Goal: Information Seeking & Learning: Check status

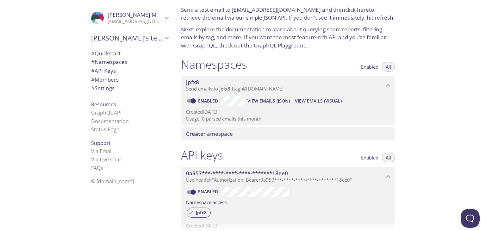
scroll to position [21, 0]
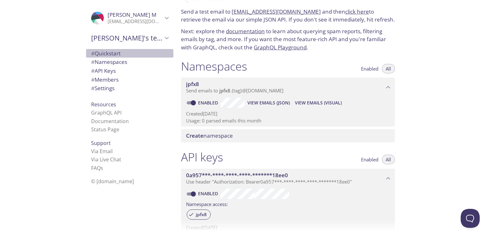
click at [119, 53] on span "# Quickstart" at bounding box center [129, 53] width 77 height 8
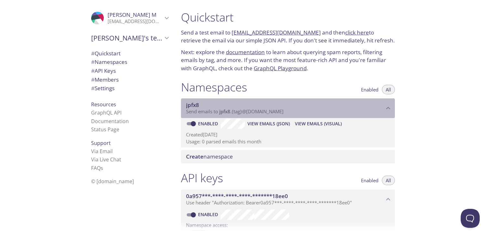
drag, startPoint x: 247, startPoint y: 30, endPoint x: 233, endPoint y: 113, distance: 84.5
click at [233, 113] on span "Send emails to jpfx8 . {tag} @[DOMAIN_NAME]" at bounding box center [234, 111] width 97 height 6
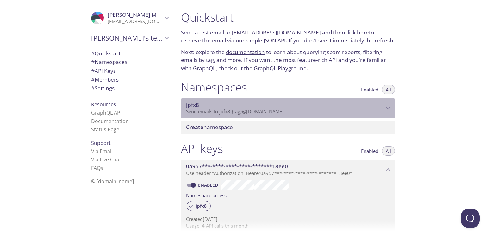
click at [233, 113] on span "Send emails to jpfx8 . {tag} @[DOMAIN_NAME]" at bounding box center [234, 111] width 97 height 6
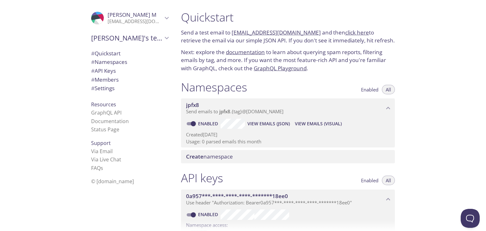
drag, startPoint x: 262, startPoint y: 32, endPoint x: 248, endPoint y: 32, distance: 13.9
click at [248, 32] on link "[EMAIL_ADDRESS][DOMAIN_NAME]" at bounding box center [275, 32] width 89 height 7
click at [254, 15] on h1 "Quickstart" at bounding box center [288, 17] width 214 height 14
click at [304, 120] on span "View Emails (Visual)" at bounding box center [318, 124] width 47 height 8
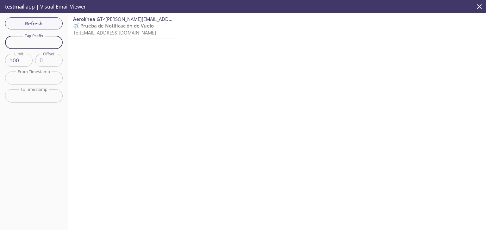
click at [40, 45] on input "text" at bounding box center [34, 42] width 58 height 13
type input "test"
click at [131, 29] on span "To: [EMAIL_ADDRESS][DOMAIN_NAME]" at bounding box center [114, 32] width 83 height 6
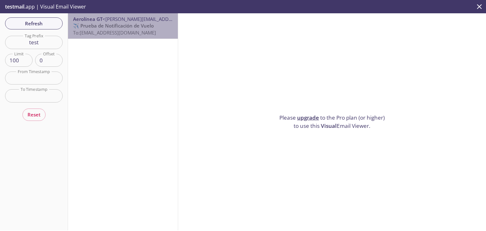
click at [146, 35] on span "To: [EMAIL_ADDRESS][DOMAIN_NAME]" at bounding box center [114, 32] width 83 height 6
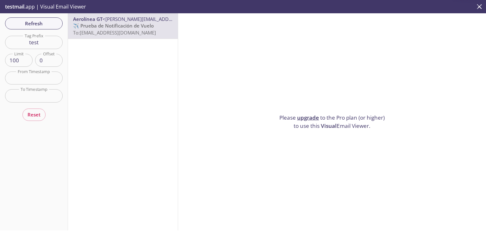
click at [129, 60] on div "Aerolínea GT <[PERSON_NAME][EMAIL_ADDRESS][DOMAIN_NAME]> ✈️ Prueba de Notificac…" at bounding box center [123, 121] width 110 height 217
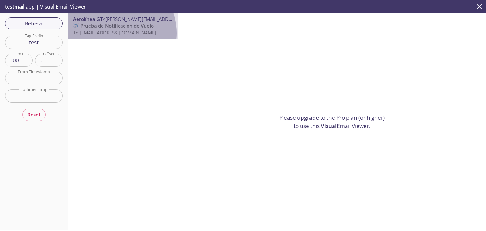
click at [109, 33] on span "To: [EMAIL_ADDRESS][DOMAIN_NAME]" at bounding box center [114, 32] width 83 height 6
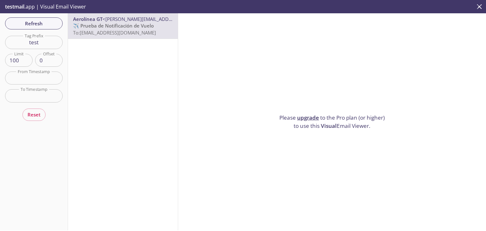
click at [109, 33] on span "To: [EMAIL_ADDRESS][DOMAIN_NAME]" at bounding box center [114, 32] width 83 height 6
click at [120, 52] on div "Aerolínea GT <[PERSON_NAME][EMAIL_ADDRESS][DOMAIN_NAME]> ✈️ Prueba de Notificac…" at bounding box center [123, 121] width 110 height 217
click at [233, 44] on div "Please upgrade to the Pro plan (or higher) to use this Visual Email Viewer." at bounding box center [332, 121] width 308 height 217
click at [479, 8] on icon "close" at bounding box center [479, 7] width 8 height 8
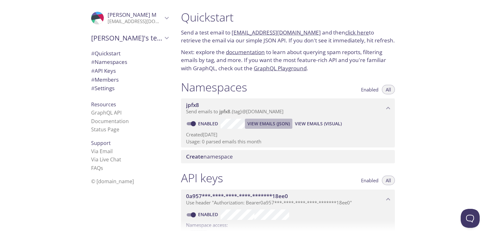
click at [277, 124] on span "View Emails (JSON)" at bounding box center [268, 124] width 42 height 8
